Goal: Obtain resource: Obtain resource

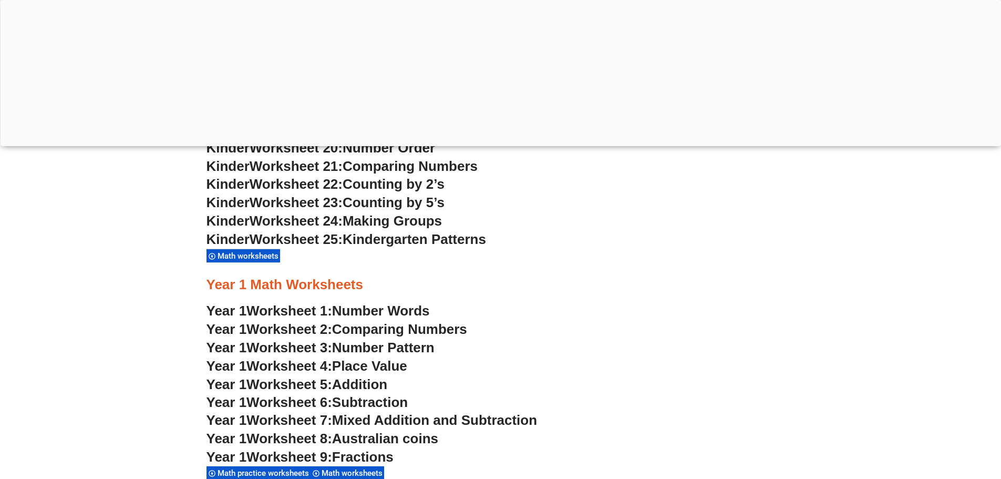
scroll to position [1047, 0]
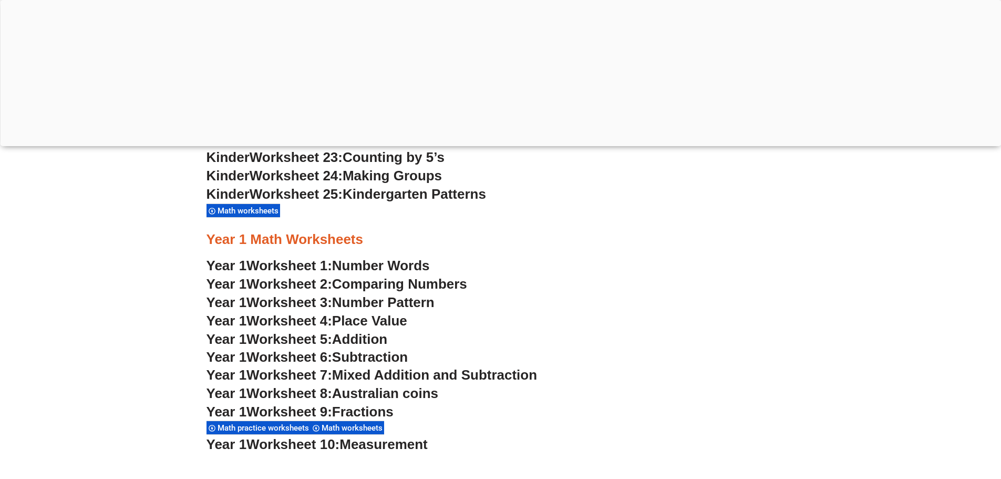
click at [422, 286] on span "Comparing Numbers" at bounding box center [399, 284] width 135 height 16
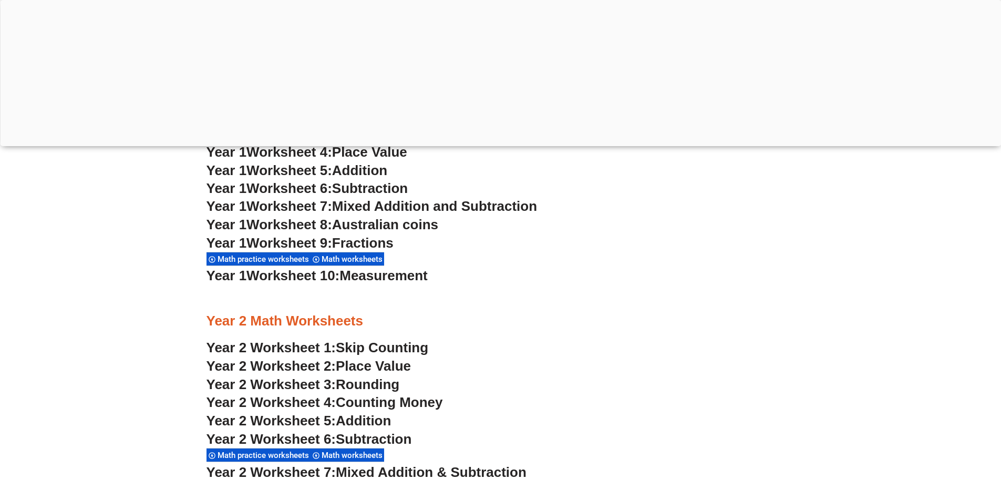
scroll to position [1258, 0]
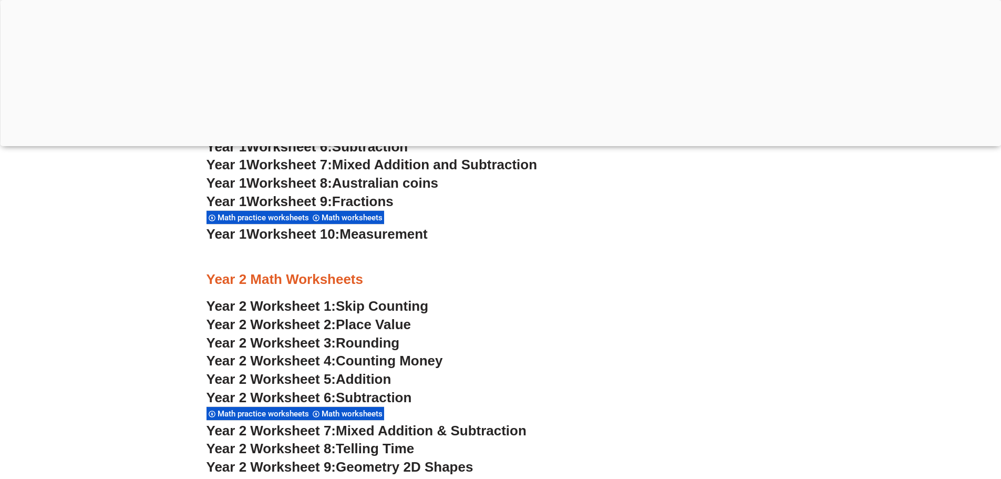
click at [302, 218] on span "Math practice worksheets" at bounding box center [264, 217] width 95 height 9
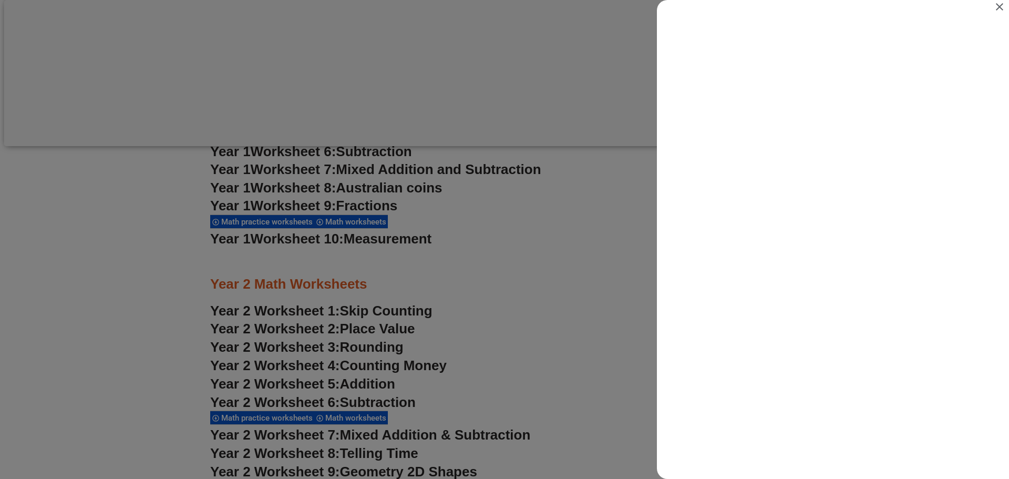
scroll to position [0, 0]
click at [549, 257] on div "Search results for Math practice worksheets" at bounding box center [504, 239] width 1009 height 479
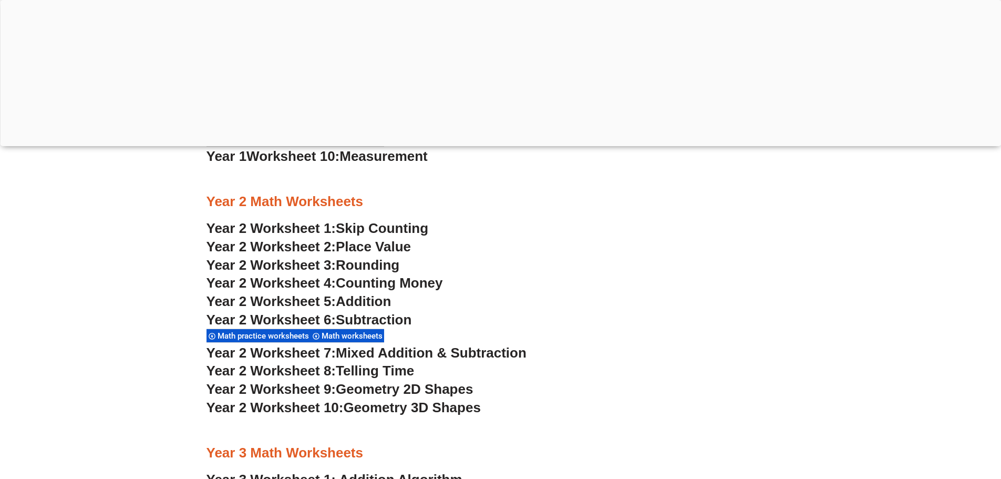
scroll to position [1363, 0]
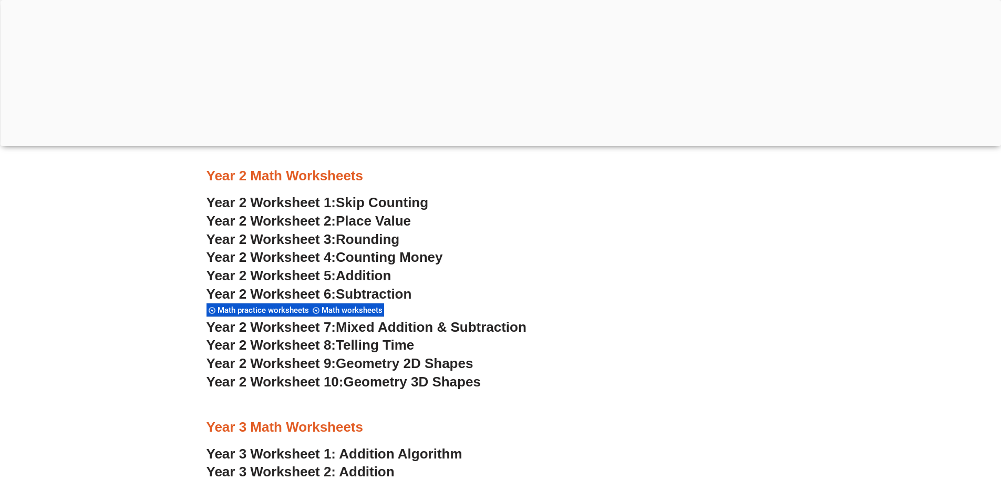
click at [404, 199] on span "Skip Counting" at bounding box center [382, 202] width 92 height 16
click at [295, 224] on span "Year 2 Worksheet 2:" at bounding box center [271, 221] width 130 height 16
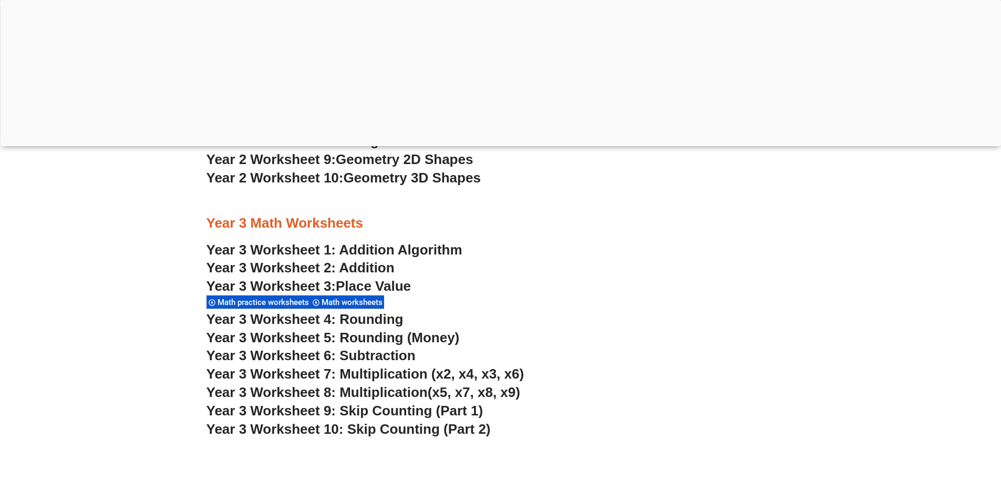
scroll to position [1573, 0]
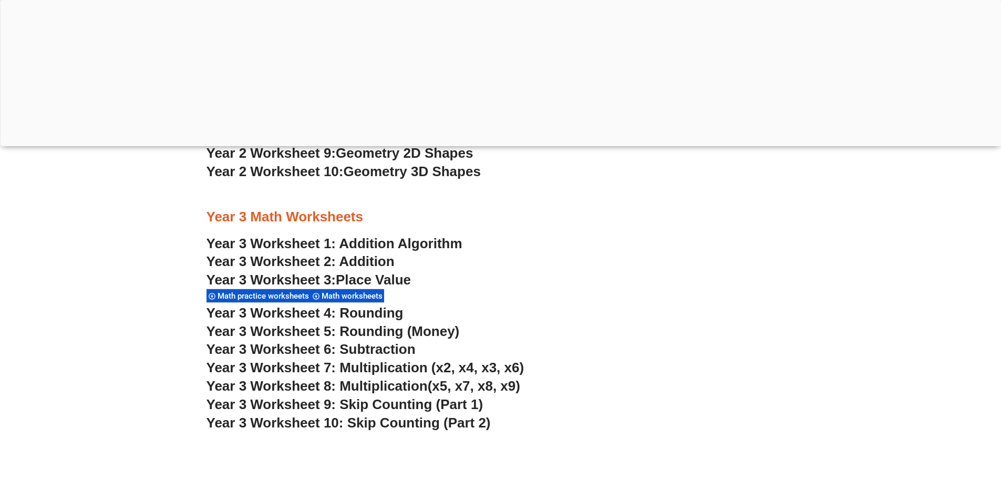
click at [426, 402] on span "Year 3 Worksheet 9: Skip Counting (Part 1)" at bounding box center [344, 404] width 277 height 16
click at [361, 328] on span "Year 3 Worksheet 5: Rounding (Money)" at bounding box center [332, 331] width 253 height 16
click at [379, 312] on span "Year 3 Worksheet 4: Rounding" at bounding box center [304, 313] width 197 height 16
click at [466, 278] on h3 "Year 3 Worksheet 3: Place Value" at bounding box center [500, 280] width 588 height 18
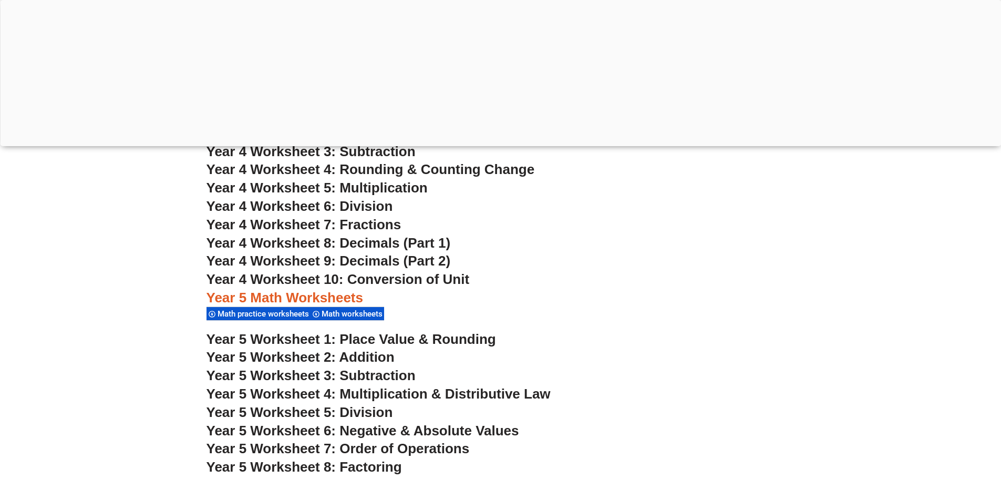
scroll to position [2256, 0]
